Goal: Book appointment/travel/reservation

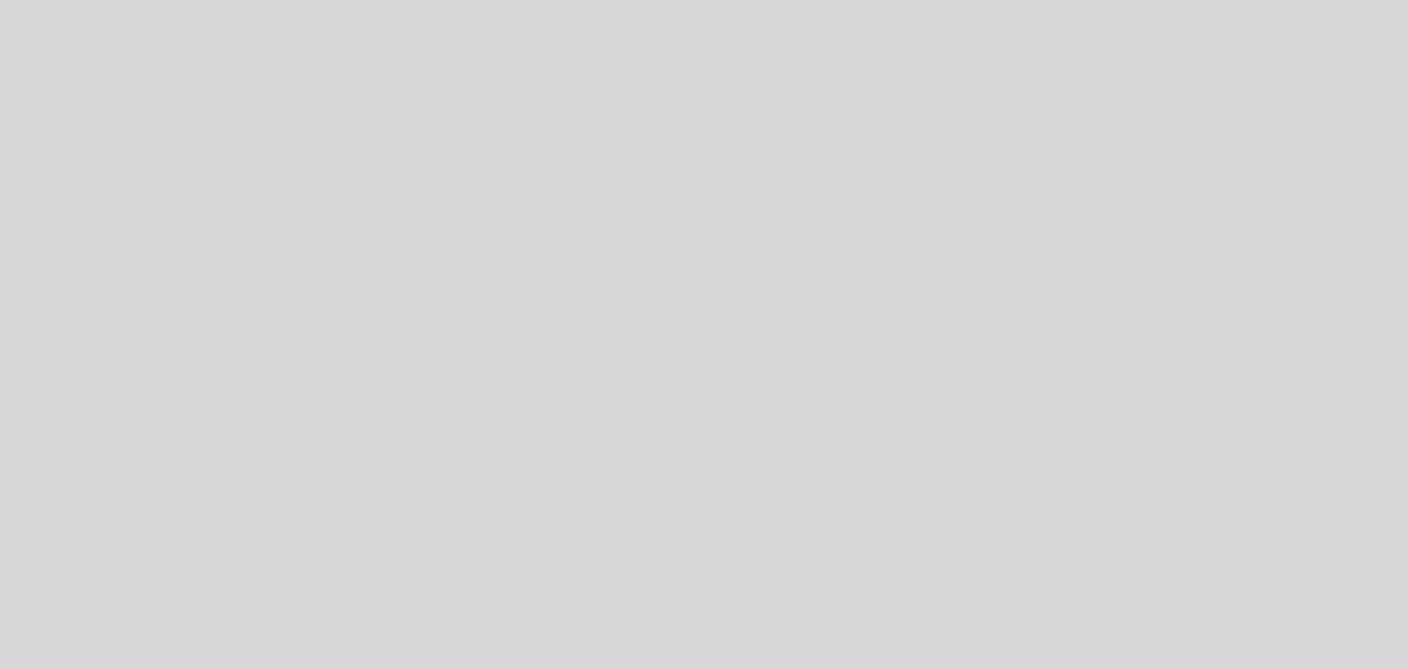
select select "es"
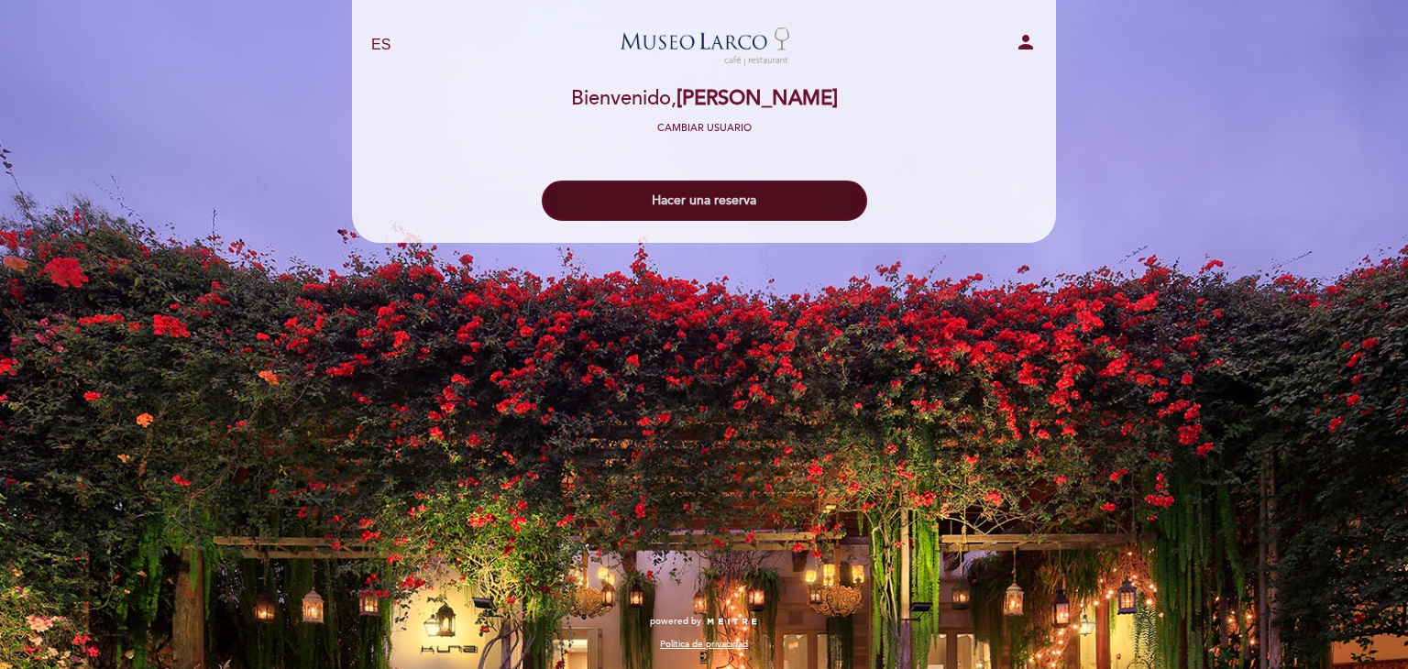
click at [680, 190] on button "Hacer una reserva" at bounding box center [704, 201] width 325 height 40
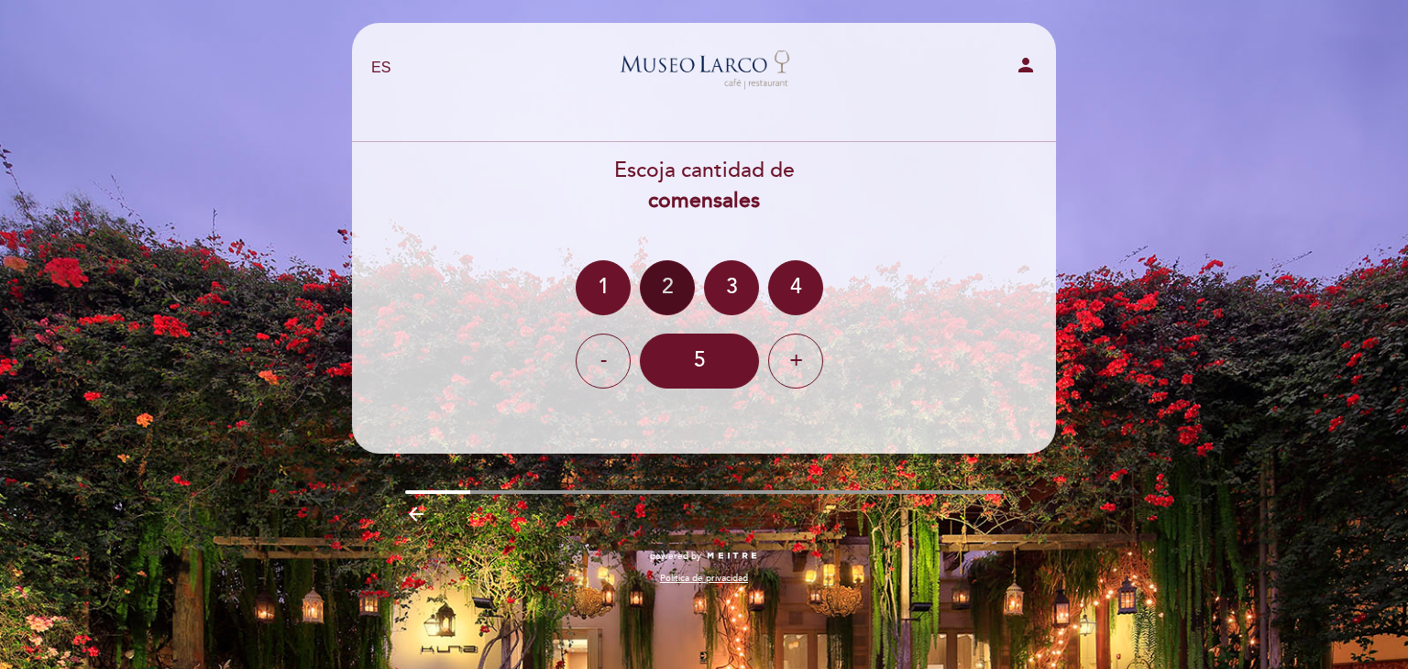
click at [678, 283] on div "2" at bounding box center [667, 287] width 55 height 55
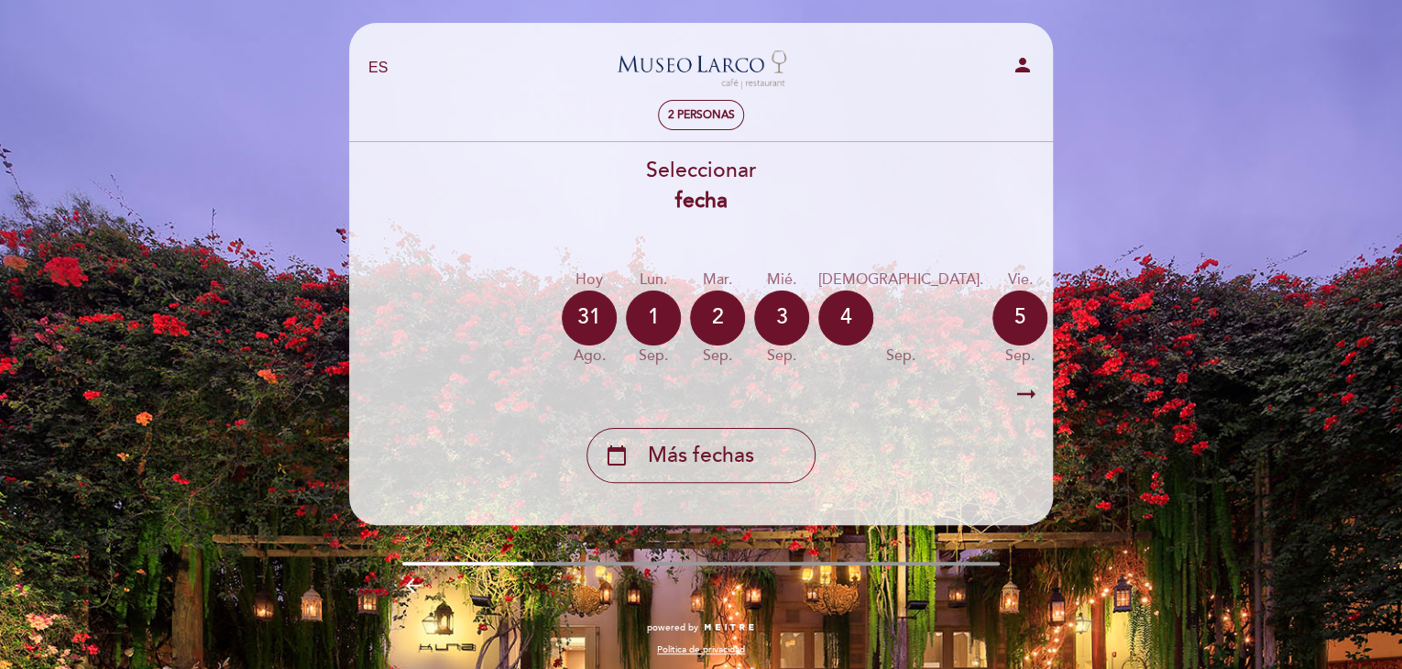
click at [1057, 313] on div "6" at bounding box center [1084, 318] width 55 height 55
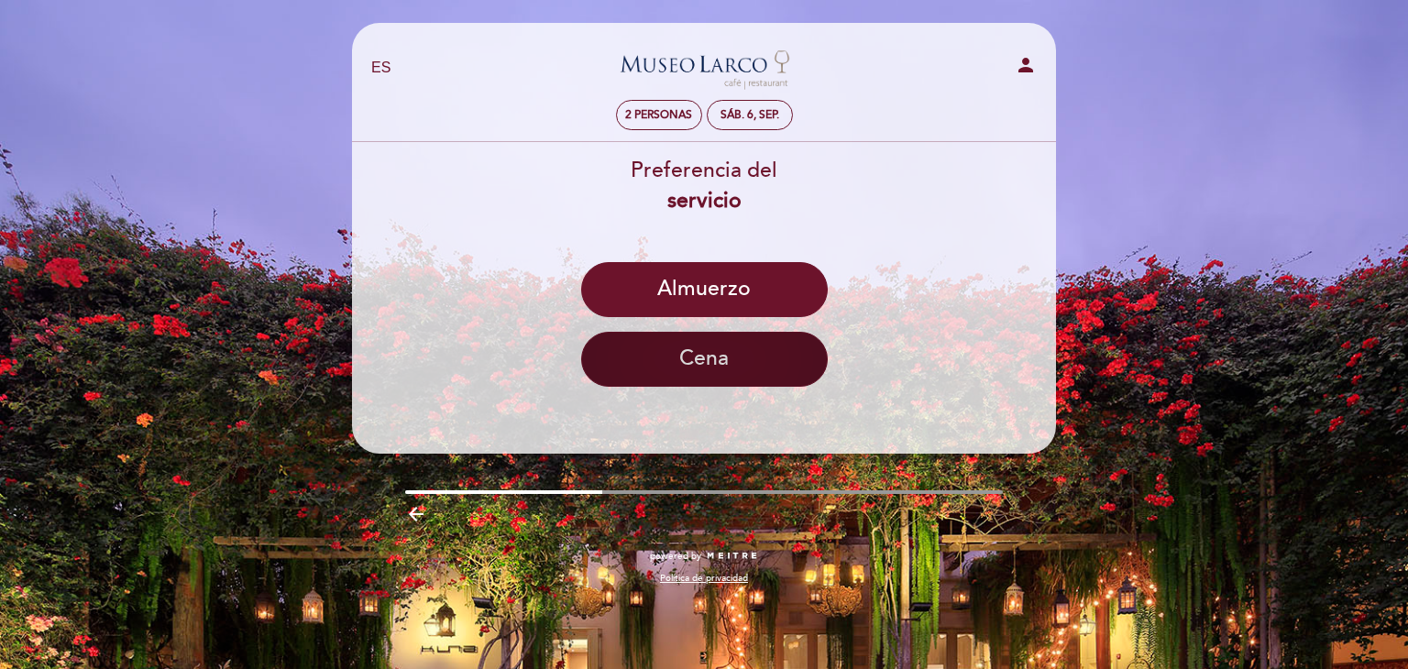
click at [785, 356] on button "Cena" at bounding box center [704, 359] width 247 height 55
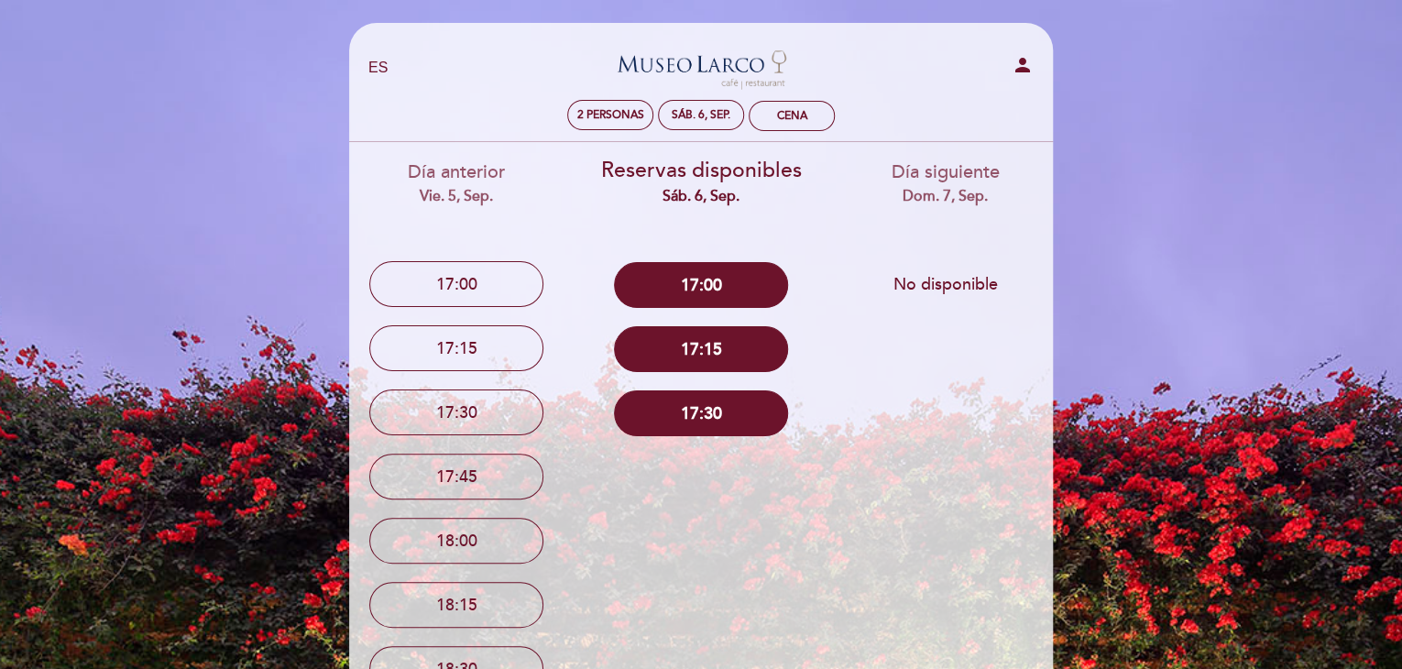
click at [754, 441] on div "17:30" at bounding box center [701, 413] width 217 height 64
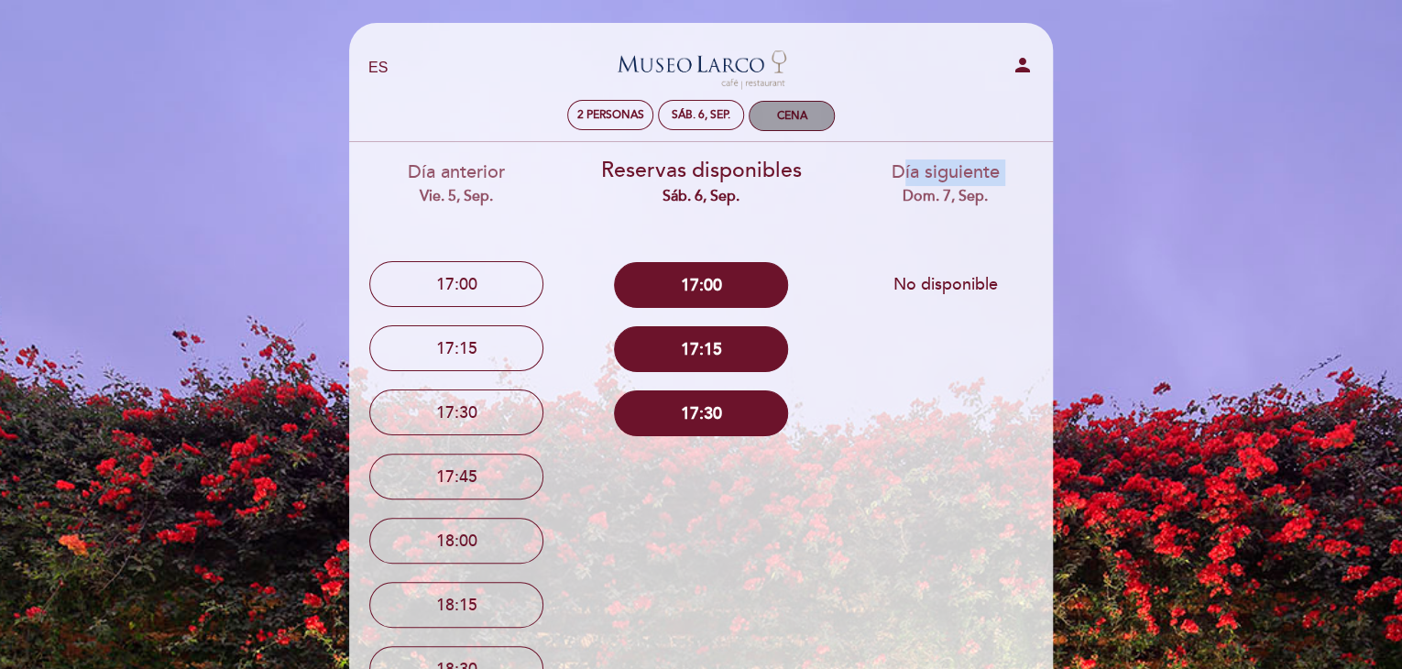
click at [762, 127] on div "Cena" at bounding box center [792, 116] width 84 height 28
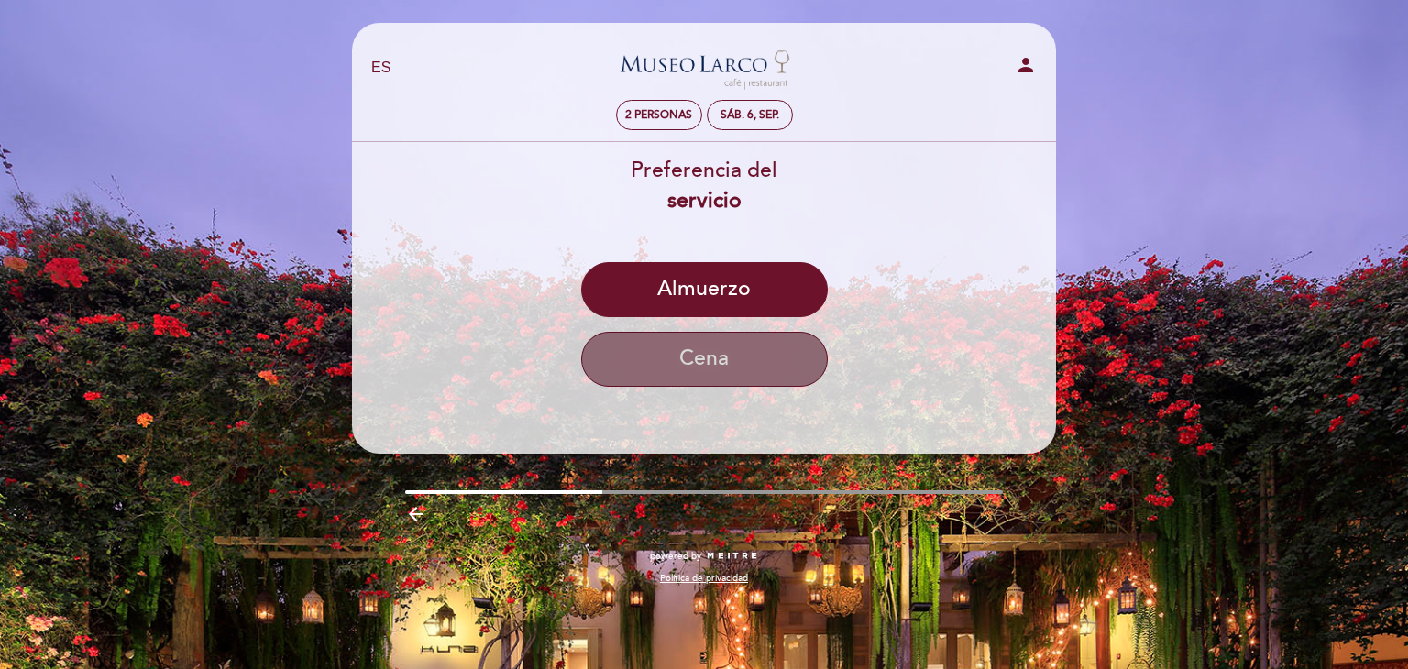
click at [719, 356] on button "Cena" at bounding box center [704, 359] width 247 height 55
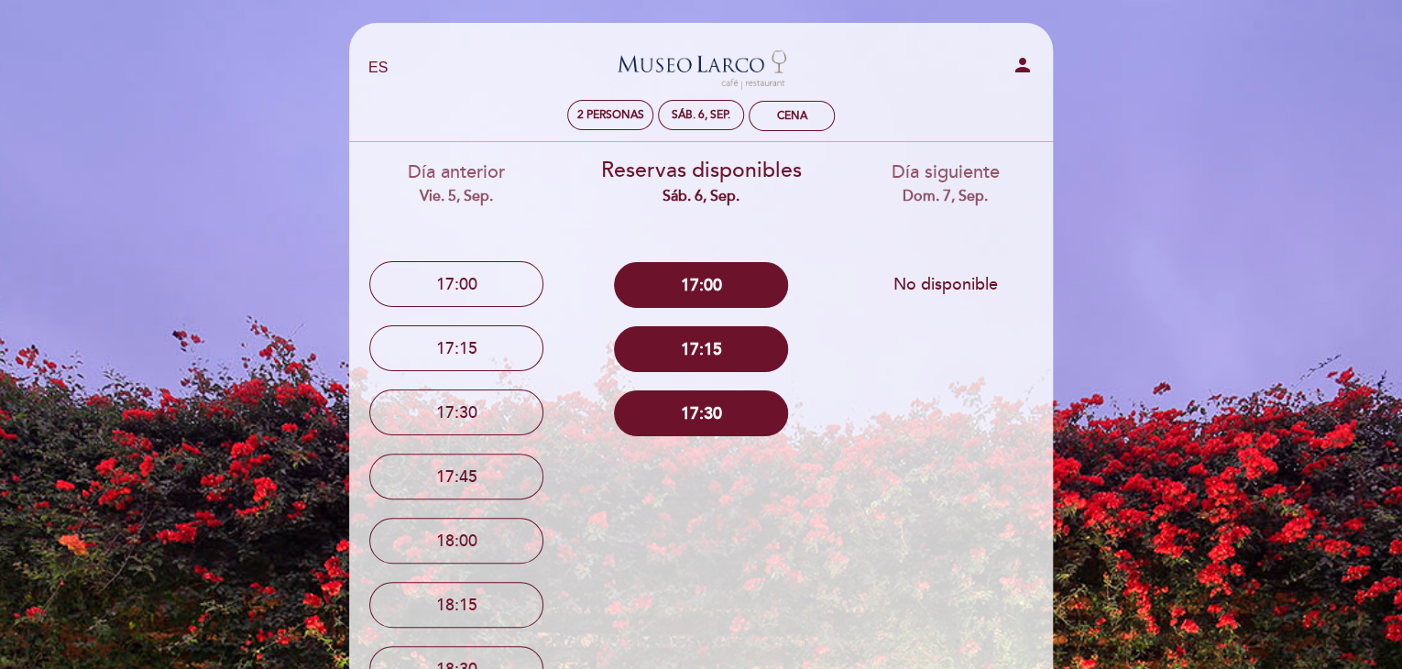
drag, startPoint x: 585, startPoint y: 128, endPoint x: 550, endPoint y: 122, distance: 35.4
click at [550, 122] on header "EN ES PT [GEOGRAPHIC_DATA] - Restaurant person 2 personas sáb. 6, sep. Cena [GE…" at bounding box center [701, 617] width 704 height 1188
click at [1016, 64] on icon "person" at bounding box center [1023, 65] width 22 height 22
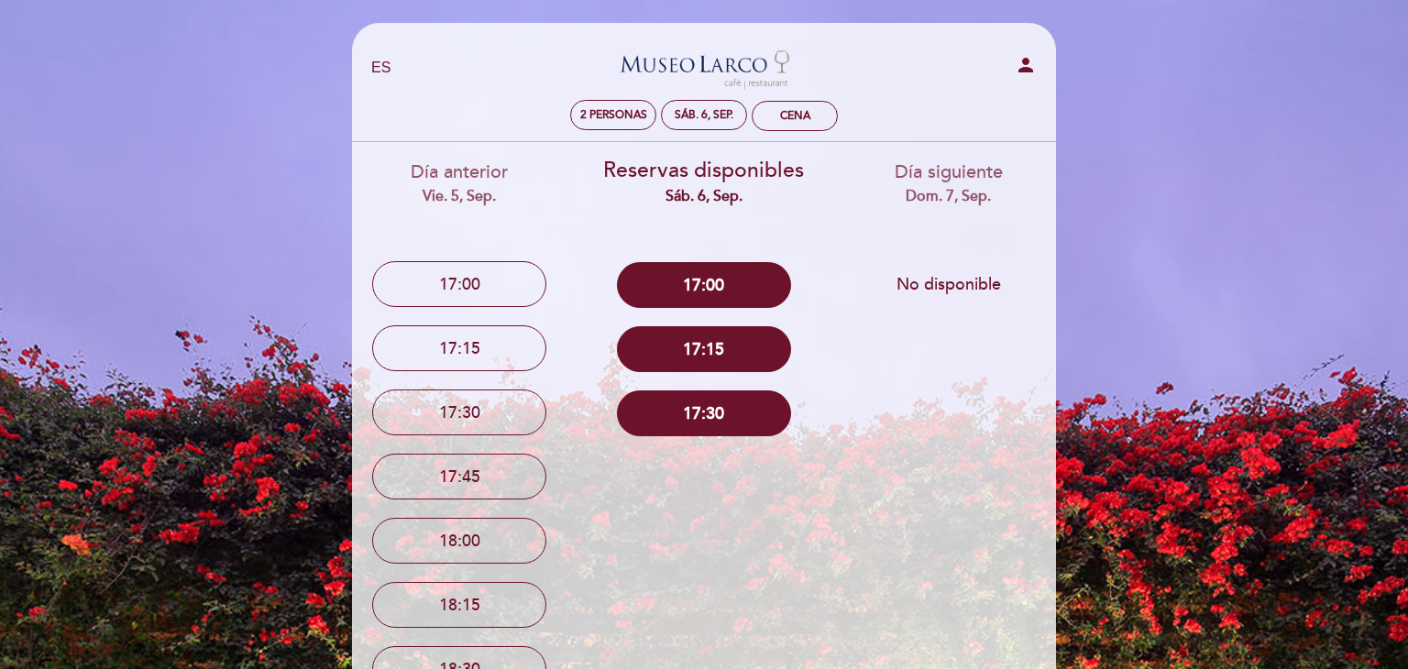
select select "es"
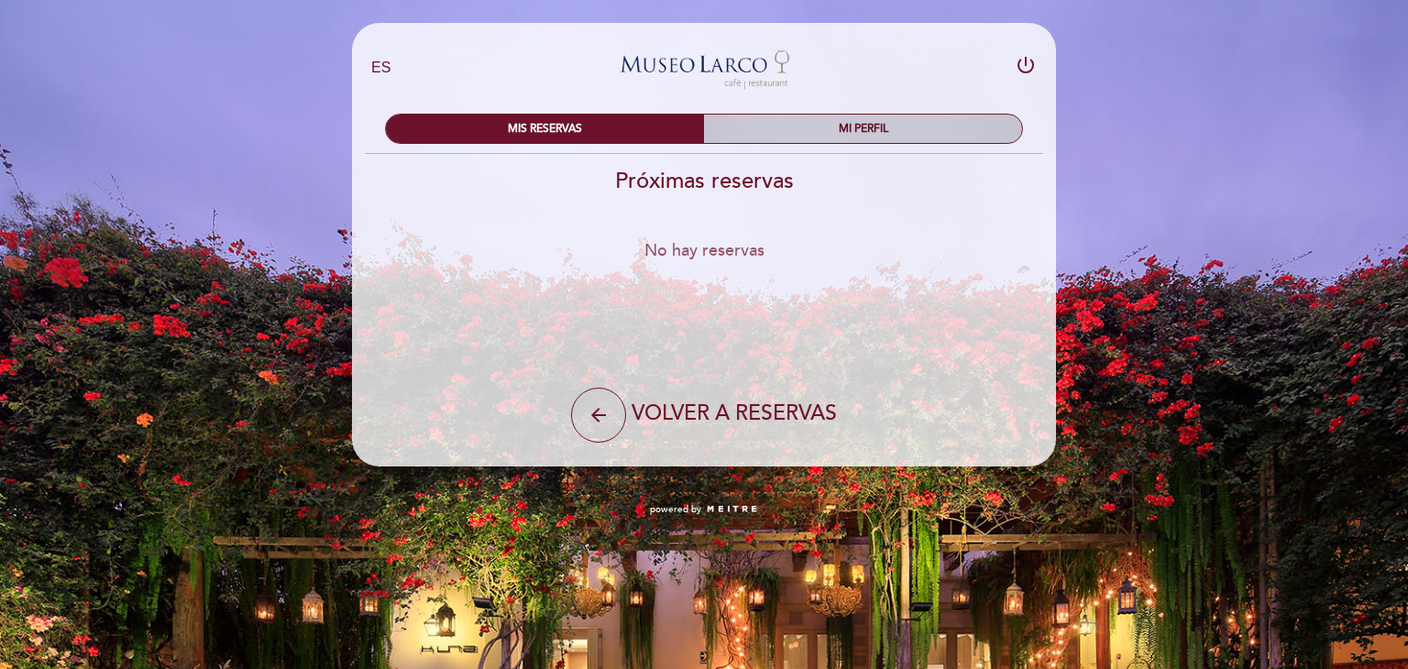
click at [854, 123] on div "MI PERFIL" at bounding box center [863, 129] width 318 height 28
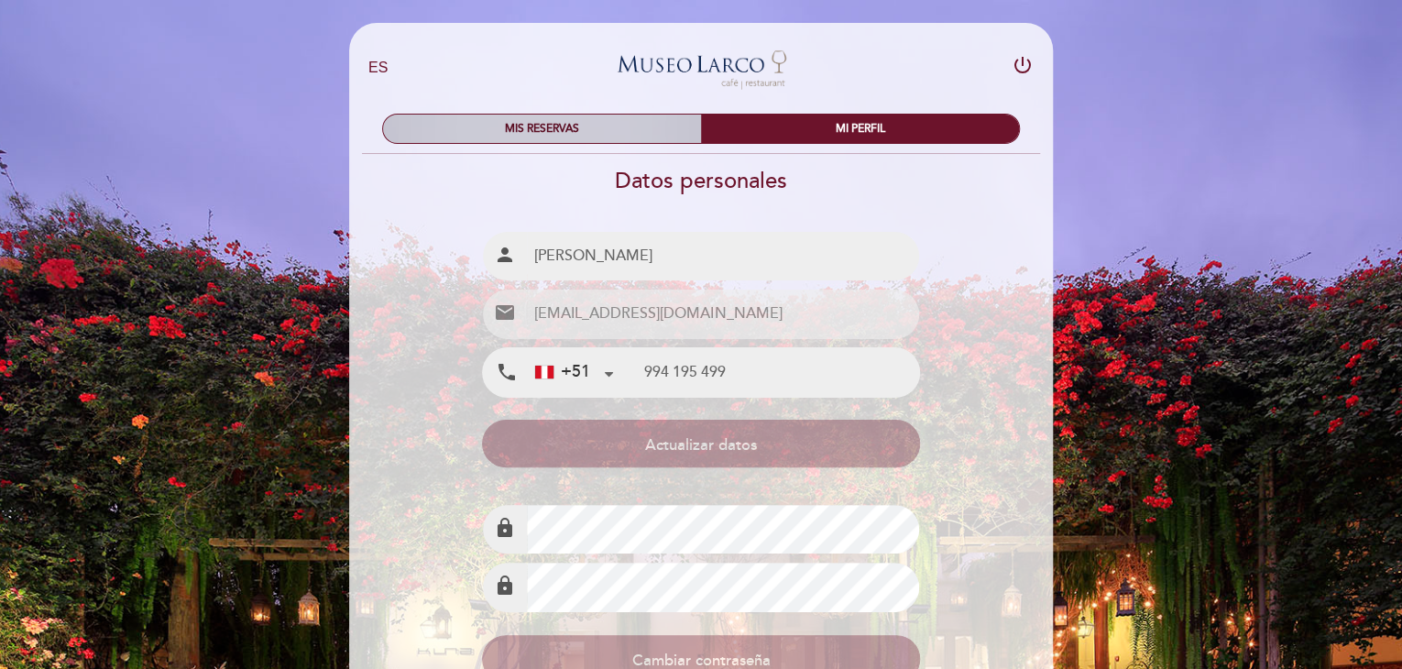
click at [621, 122] on div "MIS RESERVAS" at bounding box center [542, 129] width 318 height 28
